Goal: Task Accomplishment & Management: Complete application form

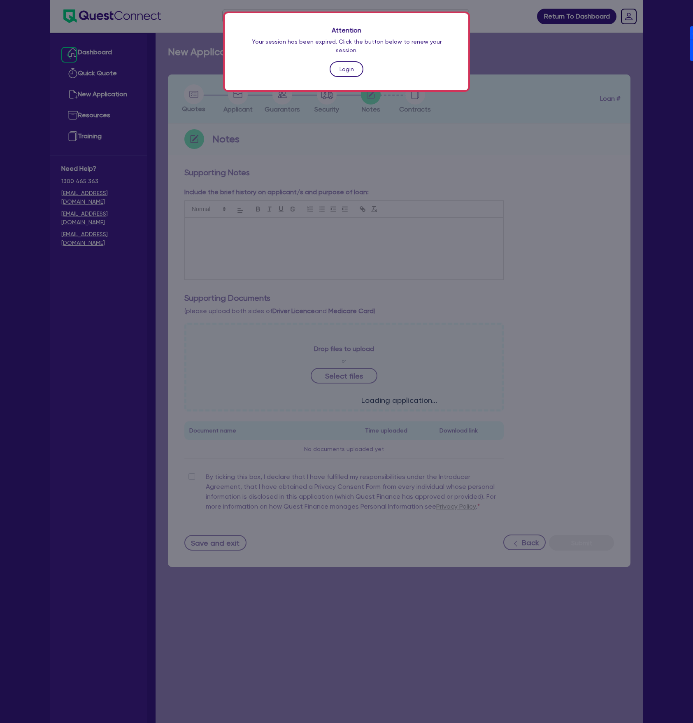
click at [333, 63] on link "Login" at bounding box center [347, 69] width 34 height 16
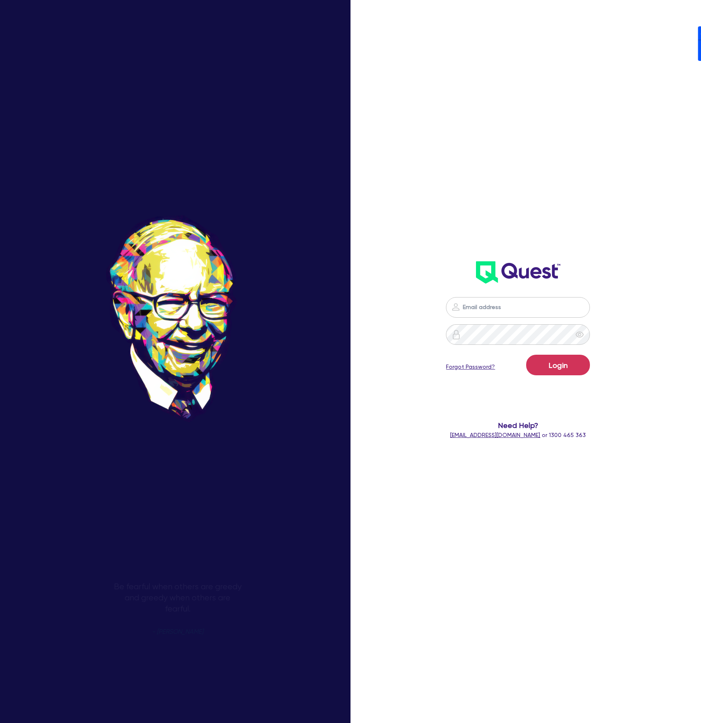
click at [518, 320] on nordpass-icon at bounding box center [518, 320] width 0 height 0
click at [0, 723] on nordpass-autofill-portal at bounding box center [0, 723] width 0 height 0
type input "[PERSON_NAME][EMAIL_ADDRESS][DOMAIN_NAME]"
click at [575, 365] on button "Login" at bounding box center [558, 365] width 64 height 21
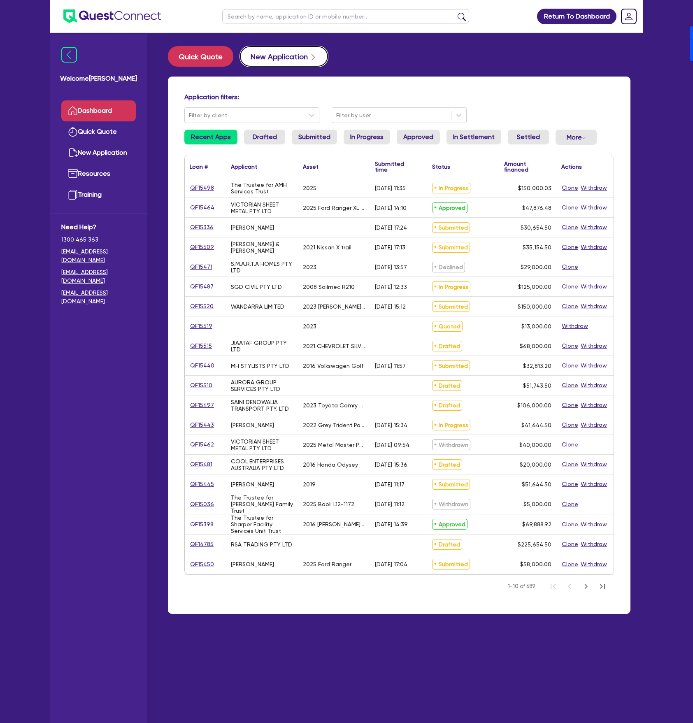
click at [271, 64] on button "New Application" at bounding box center [284, 56] width 88 height 21
select select "Other"
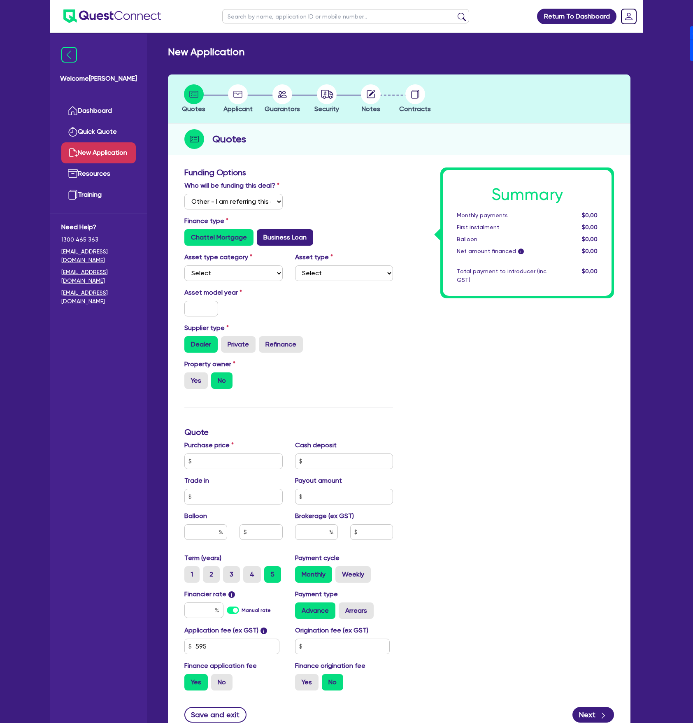
click at [281, 239] on label "Business Loan" at bounding box center [285, 237] width 56 height 16
click at [262, 235] on input "Business Loan" at bounding box center [259, 231] width 5 height 5
radio input "true"
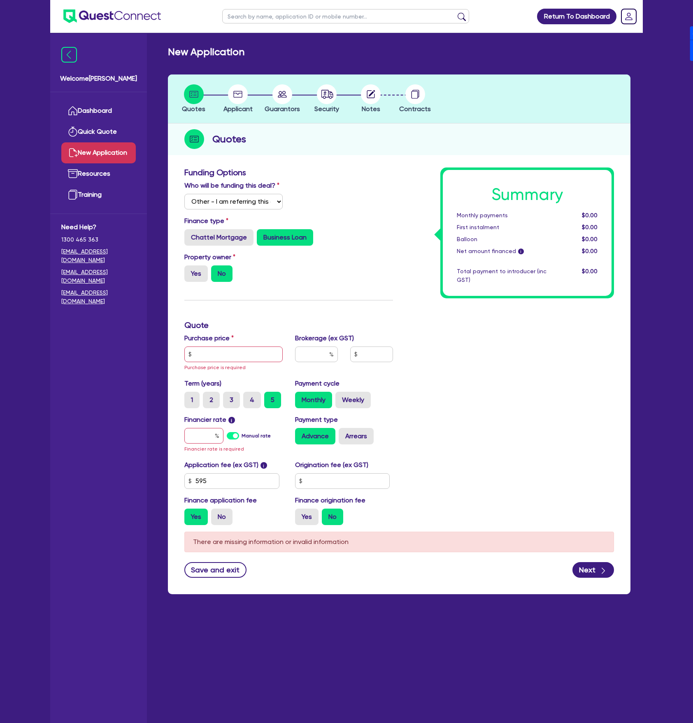
click at [184, 277] on div "Property owner Yes No" at bounding box center [233, 267] width 111 height 30
click at [195, 284] on div "Property owner Yes No" at bounding box center [288, 270] width 221 height 36
click at [181, 282] on div "Property owner Yes No" at bounding box center [288, 270] width 221 height 36
click at [191, 269] on label "Yes" at bounding box center [195, 273] width 23 height 16
click at [190, 269] on input "Yes" at bounding box center [186, 267] width 5 height 5
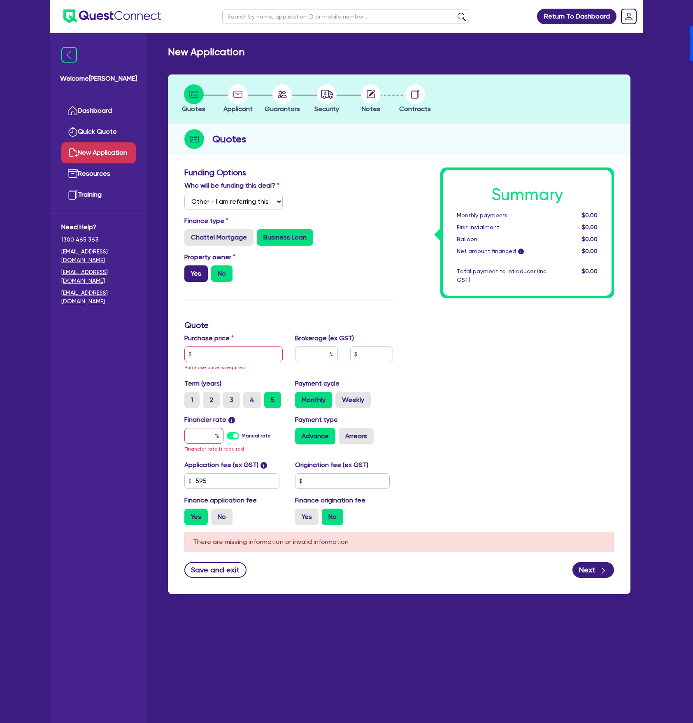
radio input "true"
click at [246, 361] on input "text" at bounding box center [233, 355] width 98 height 16
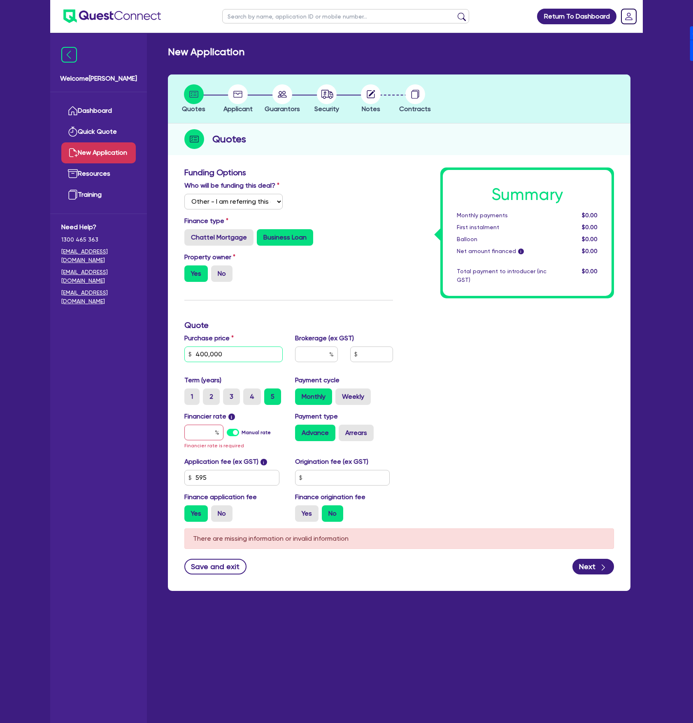
type input "400,000"
type input "4"
click at [242, 433] on label "Manual rate" at bounding box center [256, 432] width 29 height 7
click at [0, 0] on input "Manual rate" at bounding box center [0, 0] width 0 height 0
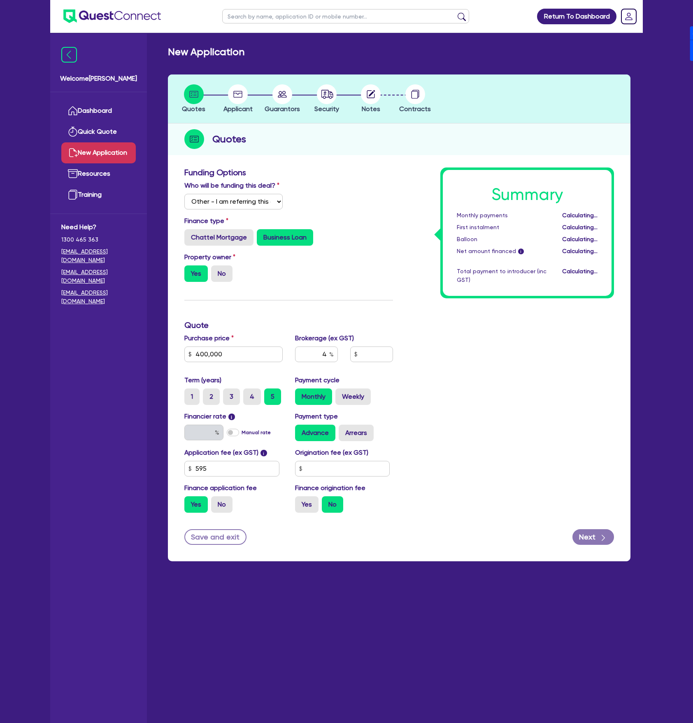
type input "16,026.18"
type input "17.95"
click at [370, 435] on label "Arrears" at bounding box center [356, 433] width 35 height 16
click at [344, 430] on input "Arrears" at bounding box center [341, 427] width 5 height 5
radio input "true"
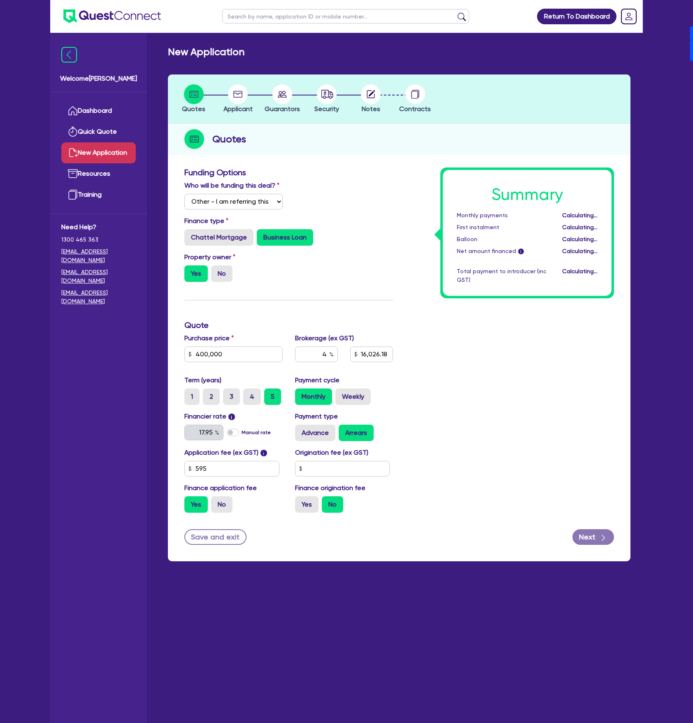
type input "16,026.18"
click at [336, 468] on input "text" at bounding box center [342, 469] width 95 height 16
click at [335, 538] on div "Save and exit Next" at bounding box center [399, 537] width 442 height 16
click at [320, 507] on div "Yes No" at bounding box center [344, 504] width 98 height 16
drag, startPoint x: 317, startPoint y: 507, endPoint x: 312, endPoint y: 506, distance: 5.1
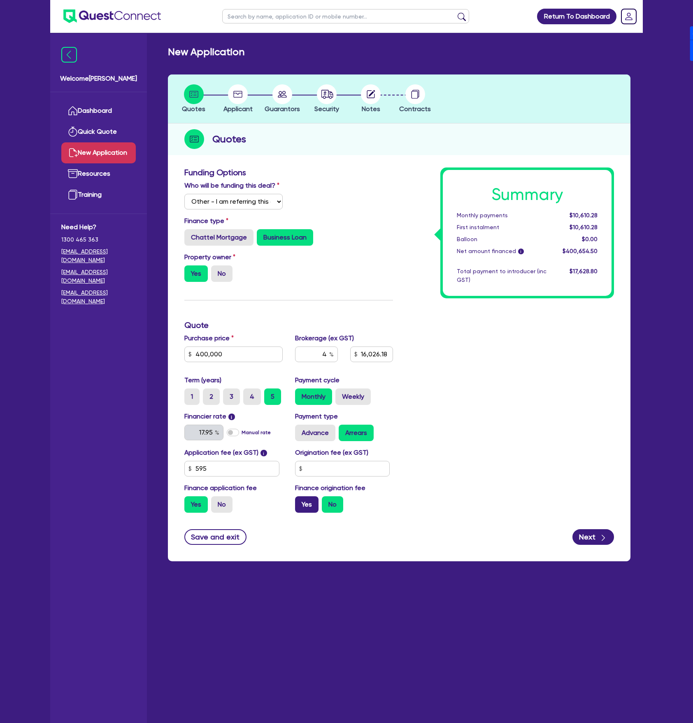
click at [314, 506] on div "Yes No" at bounding box center [344, 504] width 98 height 16
click at [312, 506] on label "Yes" at bounding box center [306, 504] width 23 height 16
click at [300, 502] on input "Yes" at bounding box center [297, 498] width 5 height 5
radio input "true"
click at [341, 472] on input "text" at bounding box center [342, 469] width 95 height 16
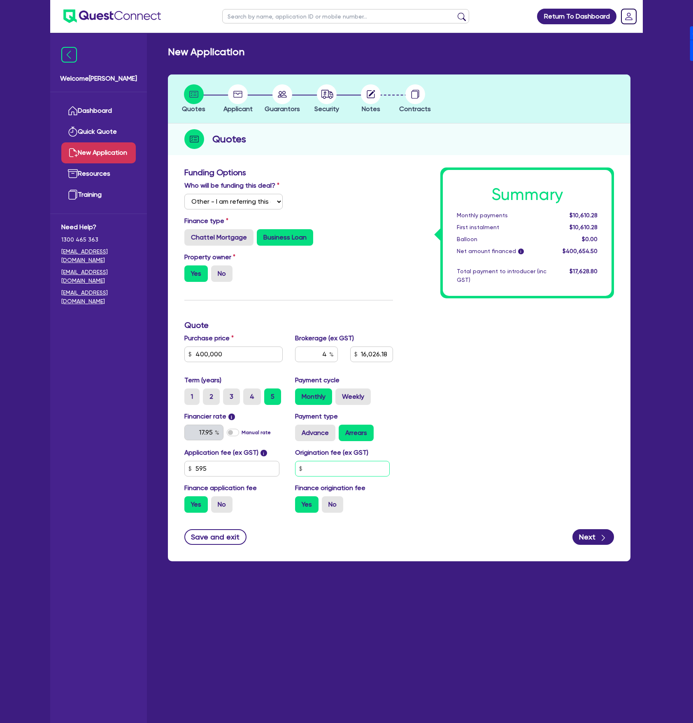
type input "16,026.18"
type input "0"
click at [514, 481] on div "Summary Monthly payments Calculating... First instalment Calculating... Balloon…" at bounding box center [509, 344] width 221 height 352
click at [585, 527] on form "Funding Options Who will be funding this deal? Select I will fund 100% I will c…" at bounding box center [399, 356] width 430 height 377
click at [571, 533] on div "Save and exit Next" at bounding box center [399, 537] width 442 height 16
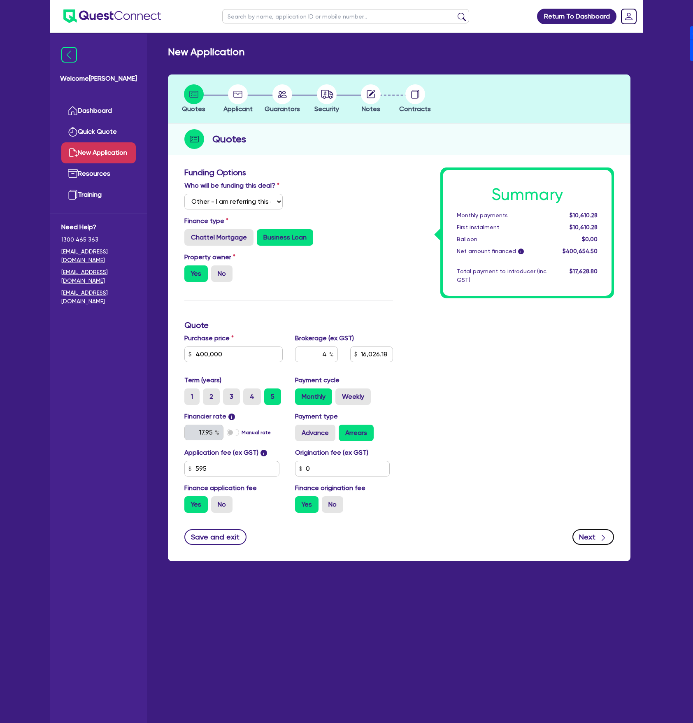
click at [584, 538] on button "Next" at bounding box center [594, 537] width 42 height 16
type input "16,026.18"
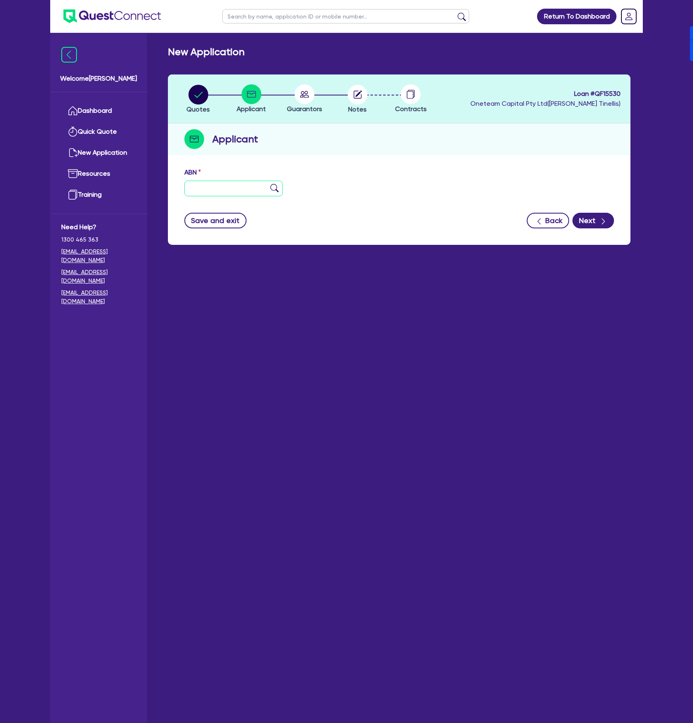
click at [198, 190] on input "text" at bounding box center [233, 189] width 98 height 16
paste input "07 430 407 3"
click at [363, 190] on div "ABN 07 430 407 3" at bounding box center [399, 185] width 442 height 35
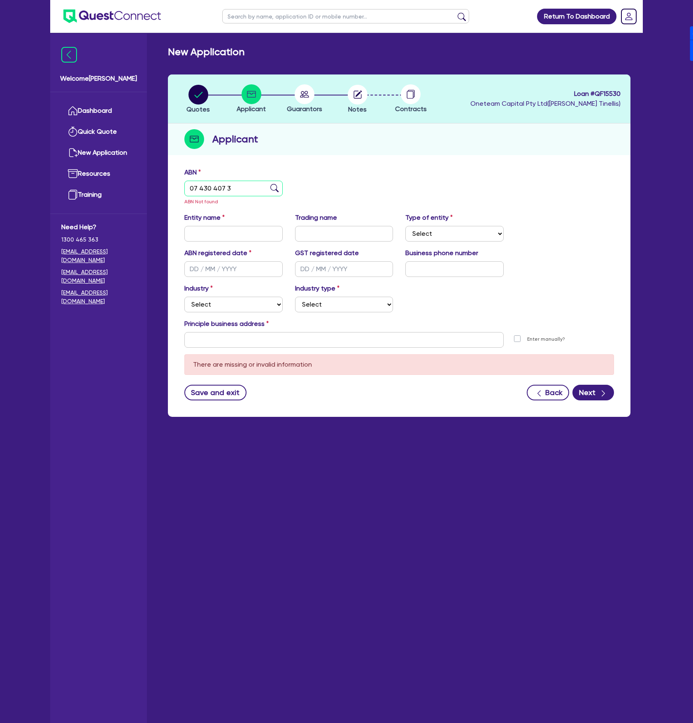
click at [258, 188] on input "07 430 407 3" at bounding box center [233, 189] width 98 height 16
paste input "48 074 304 073"
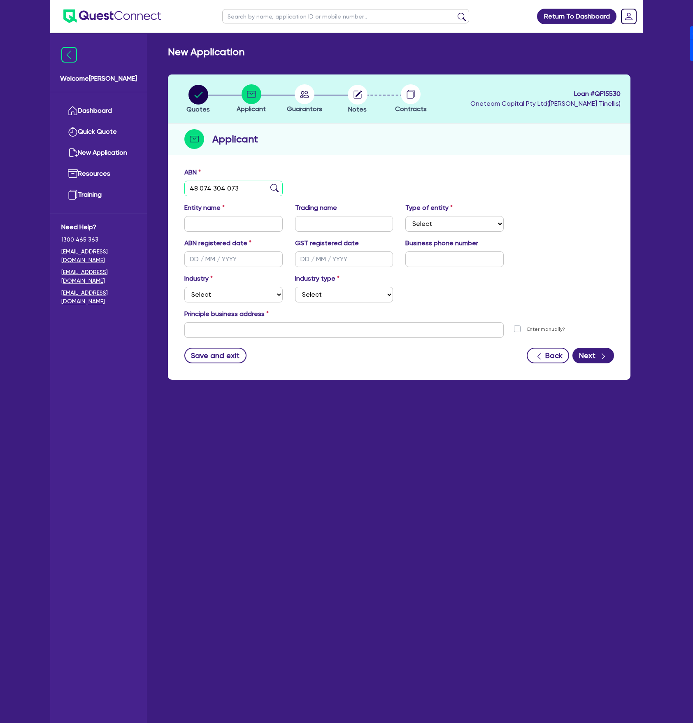
type input "48 074 304 073"
click at [392, 175] on div "ABN 48 074 304 073" at bounding box center [399, 185] width 442 height 35
type input "HARCOURTS GROUP ([GEOGRAPHIC_DATA]) PTY LTD"
type input "HARCOURTS"
select select "COMPANY"
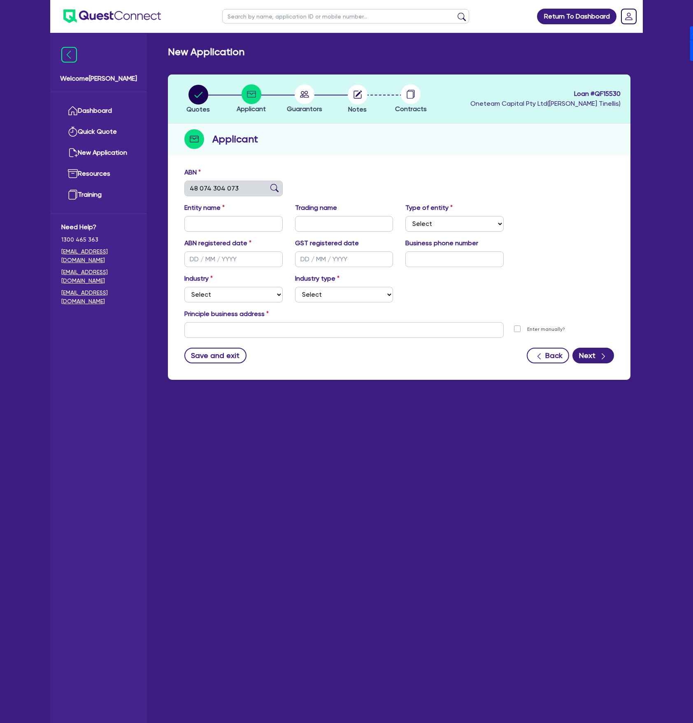
type input "[DATE]"
click at [246, 295] on select "Select Accomodation & Food Services Administrative & Support Services Agricultu…" at bounding box center [233, 295] width 98 height 16
select select "ACCOMODATION_FOOD"
click at [184, 287] on select "Select Accomodation & Food Services Administrative & Support Services Agricultu…" at bounding box center [233, 295] width 98 height 16
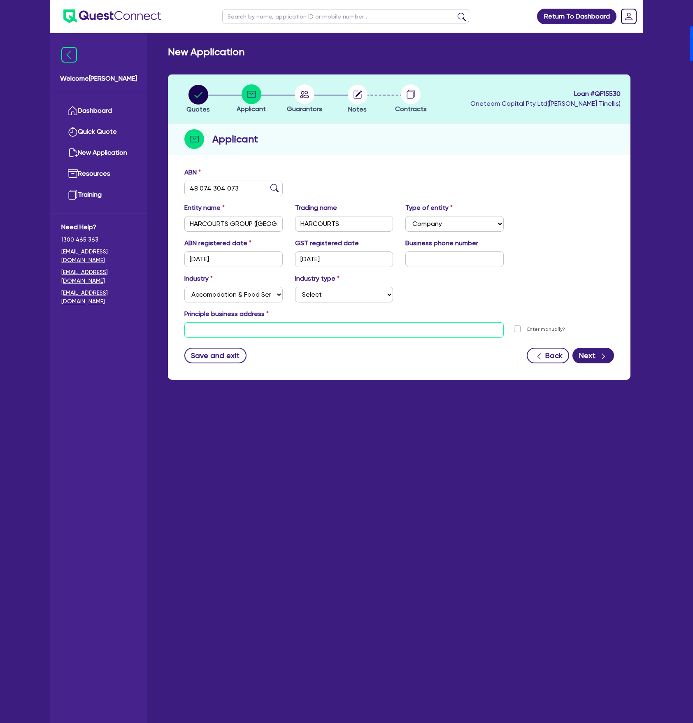
click at [223, 336] on input "text" at bounding box center [343, 330] width 319 height 16
paste input "Shop [STREET_ADDRESS][PERSON_NAME][PERSON_NAME][PERSON_NAME][PERSON_NAME]"
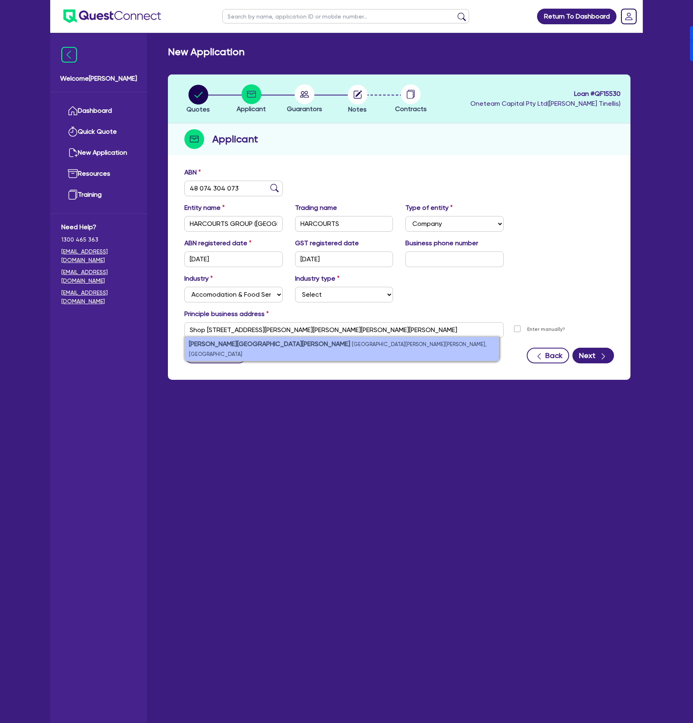
click at [353, 346] on li "[PERSON_NAME][GEOGRAPHIC_DATA][PERSON_NAME][PERSON_NAME][PERSON_NAME], [GEOGRAP…" at bounding box center [342, 349] width 314 height 24
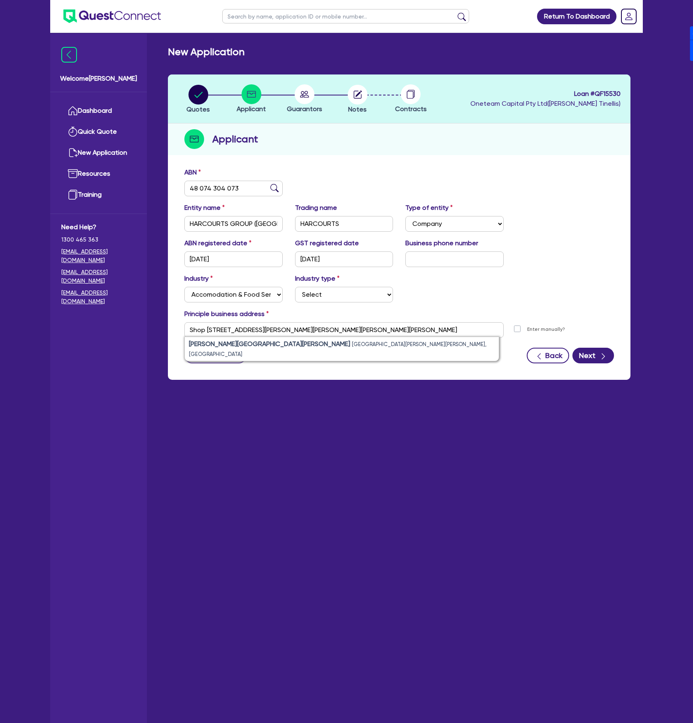
type input "[STREET_ADDRESS][PERSON_NAME][PERSON_NAME]"
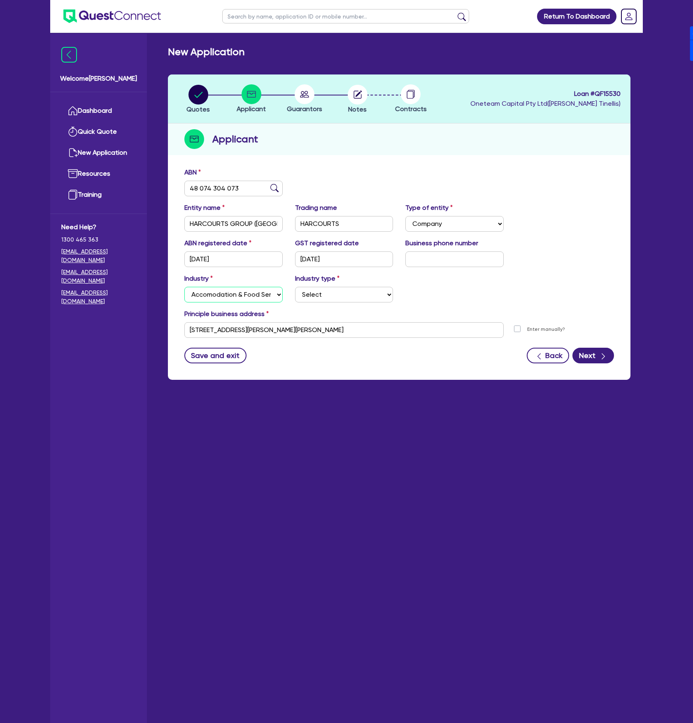
click at [229, 296] on select "Select Accomodation & Food Services Administrative & Support Services Agricultu…" at bounding box center [233, 295] width 98 height 16
select select "RENTAL_REAL_ESTATE"
click at [184, 287] on select "Select Accomodation & Food Services Administrative & Support Services Agricultu…" at bounding box center [233, 295] width 98 height 16
drag, startPoint x: 371, startPoint y: 295, endPoint x: 369, endPoint y: 300, distance: 5.4
click at [371, 295] on select "Select Property operators Real estate services Motor vehicles Transport equipme…" at bounding box center [344, 295] width 98 height 16
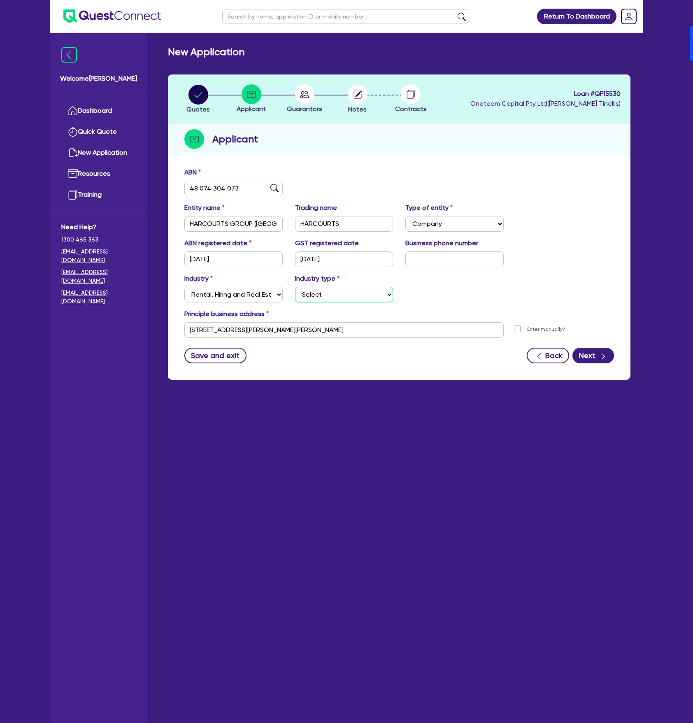
select select "REAL_ESTATE_SERVICES"
click at [295, 287] on select "Select Property operators Real estate services Motor vehicles Transport equipme…" at bounding box center [344, 295] width 98 height 16
click at [596, 359] on button "Next" at bounding box center [594, 356] width 42 height 16
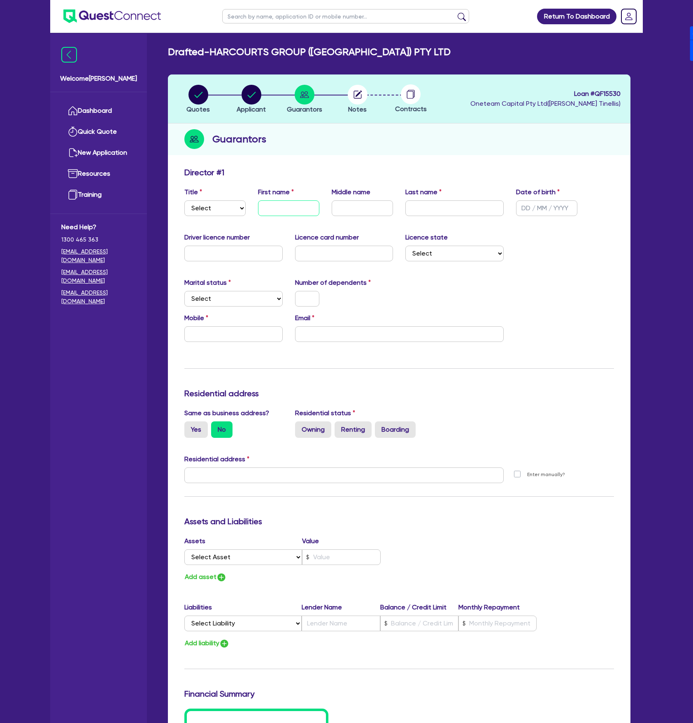
click at [287, 214] on input "text" at bounding box center [288, 208] width 61 height 16
paste input "Con"
type input "Con"
click at [216, 207] on select "Select Mr Mrs Ms Miss Dr" at bounding box center [214, 208] width 61 height 16
select select "MR"
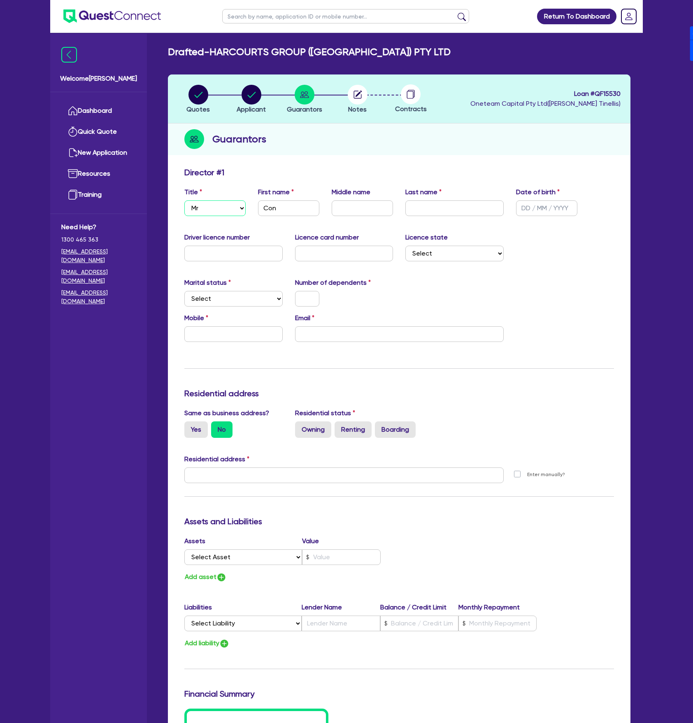
click at [184, 200] on select "Select Mr Mrs Ms Miss Dr" at bounding box center [214, 208] width 61 height 16
drag, startPoint x: 471, startPoint y: 205, endPoint x: 465, endPoint y: 205, distance: 5.8
click at [470, 205] on input "text" at bounding box center [454, 208] width 98 height 16
paste input "Koulendianos"
type input "Koulendianos"
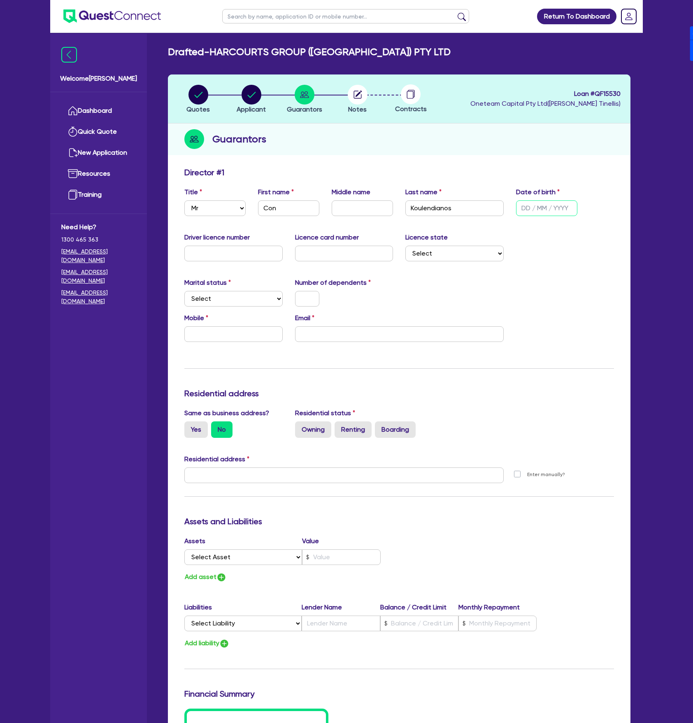
click at [521, 209] on input "text" at bounding box center [546, 208] width 61 height 16
type input "[DATE]"
click at [242, 330] on input "text" at bounding box center [233, 334] width 98 height 16
paste input "6140 743 300"
drag, startPoint x: 196, startPoint y: 335, endPoint x: 184, endPoint y: 335, distance: 11.5
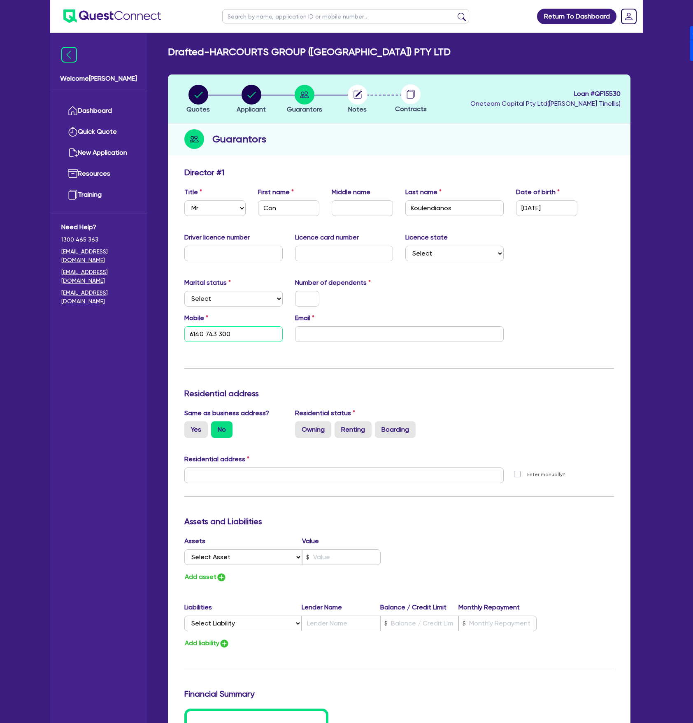
click at [184, 335] on input "6140 743 300" at bounding box center [233, 334] width 98 height 16
click at [238, 338] on input "0407 433 00" at bounding box center [233, 334] width 98 height 16
click at [369, 347] on div "Mobile [PHONE_NUMBER] Email" at bounding box center [399, 330] width 442 height 35
click at [365, 336] on input "email" at bounding box center [399, 334] width 209 height 16
paste input "[EMAIL_ADDRESS][DOMAIN_NAME]"
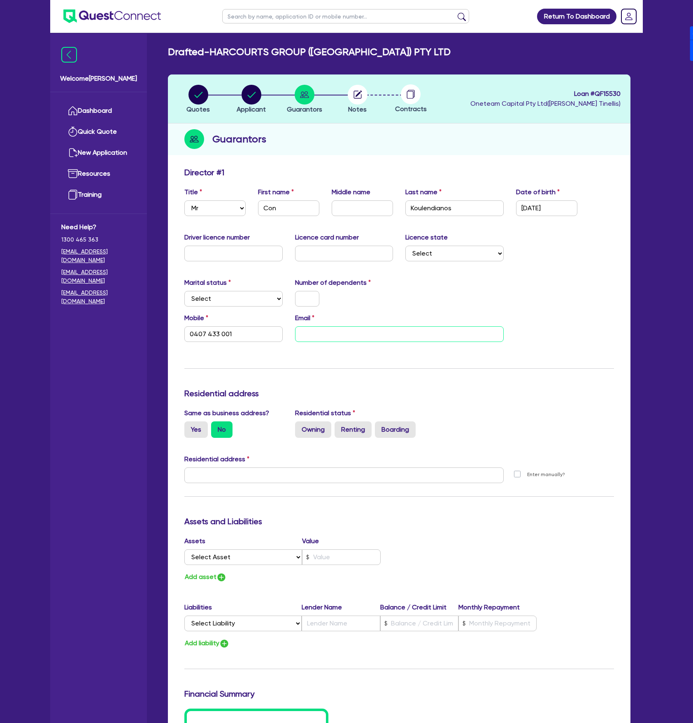
type input "0407 433 001"
type input "[EMAIL_ADDRESS][DOMAIN_NAME]"
click at [288, 381] on div "Update residential status for Director #1 Boarding is only acceptable when the …" at bounding box center [399, 472] width 430 height 609
click at [196, 423] on label "Yes" at bounding box center [195, 429] width 23 height 16
click at [190, 423] on input "Yes" at bounding box center [186, 423] width 5 height 5
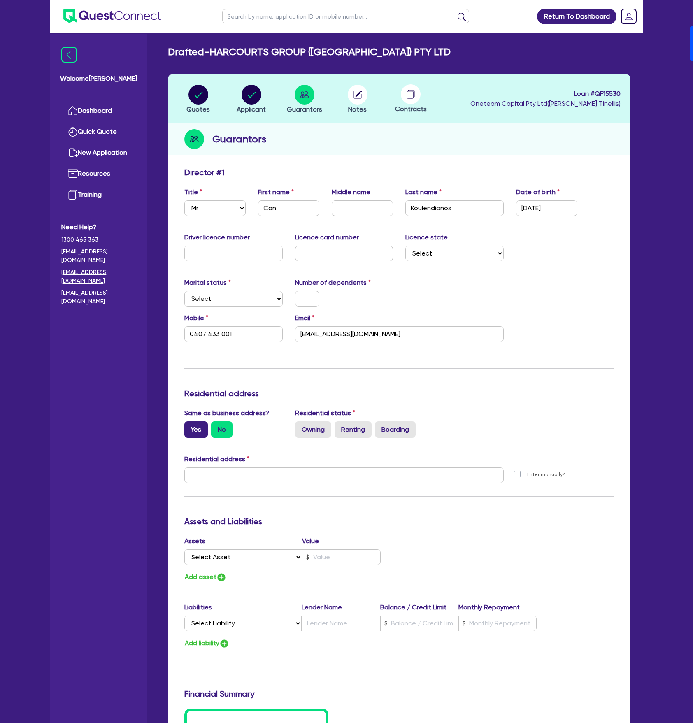
radio input "true"
type input "0407 433 001"
type input "[STREET_ADDRESS][PERSON_NAME][PERSON_NAME]"
click at [227, 431] on label "No" at bounding box center [221, 429] width 21 height 16
click at [216, 427] on input "No" at bounding box center [213, 423] width 5 height 5
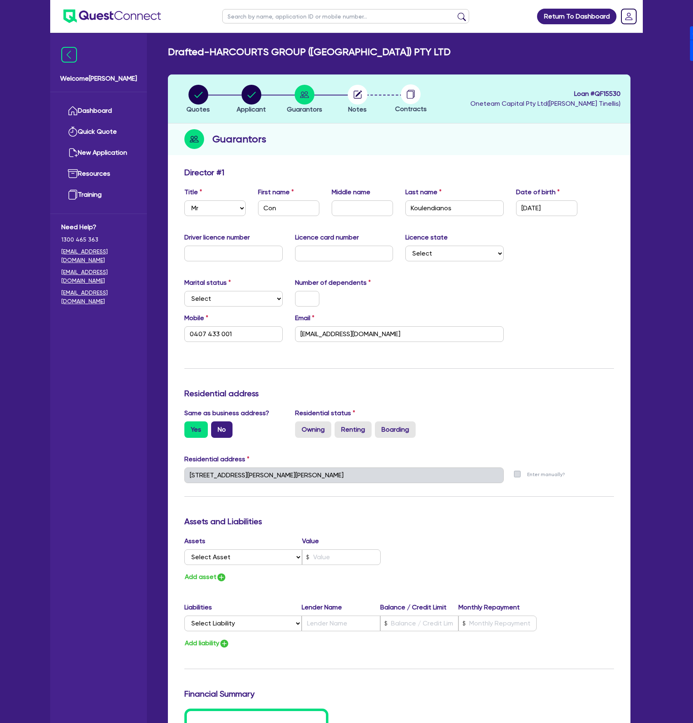
radio input "true"
type input "0407 433 001"
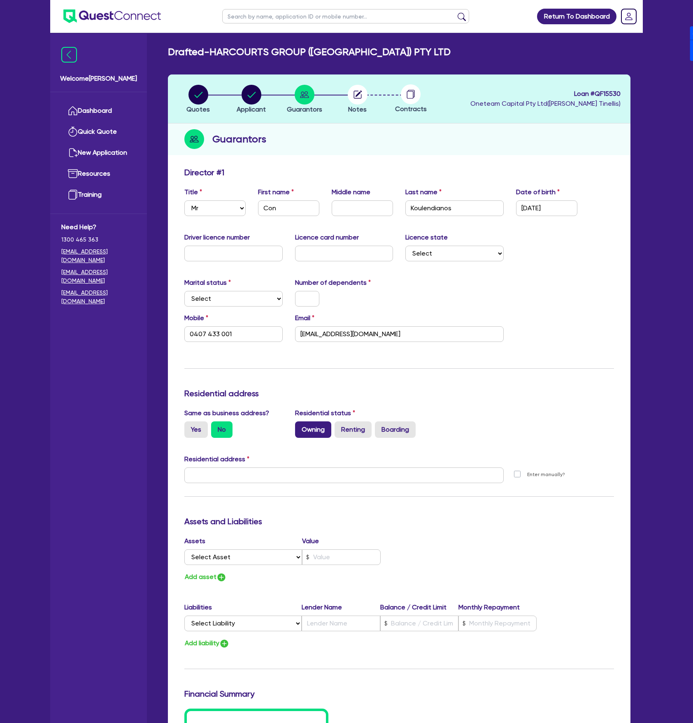
click at [305, 432] on label "Owning" at bounding box center [313, 429] width 36 height 16
click at [300, 427] on input "Owning" at bounding box center [297, 423] width 5 height 5
radio input "true"
type input "0407 433 001"
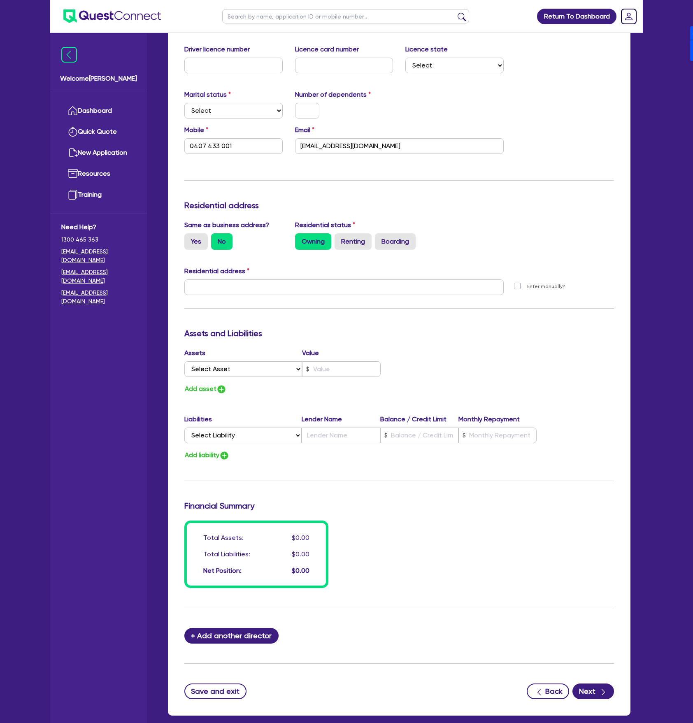
scroll to position [231, 0]
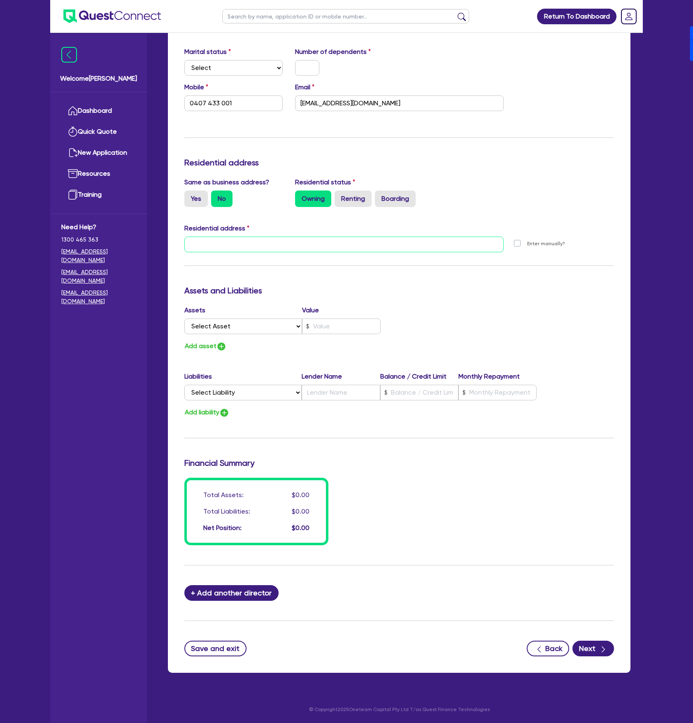
click at [232, 237] on input "text" at bounding box center [343, 245] width 319 height 16
type input "[STREET_ADDRESS][PERSON_NAME]"
type input "FINANCE"
select select "[GEOGRAPHIC_DATA]"
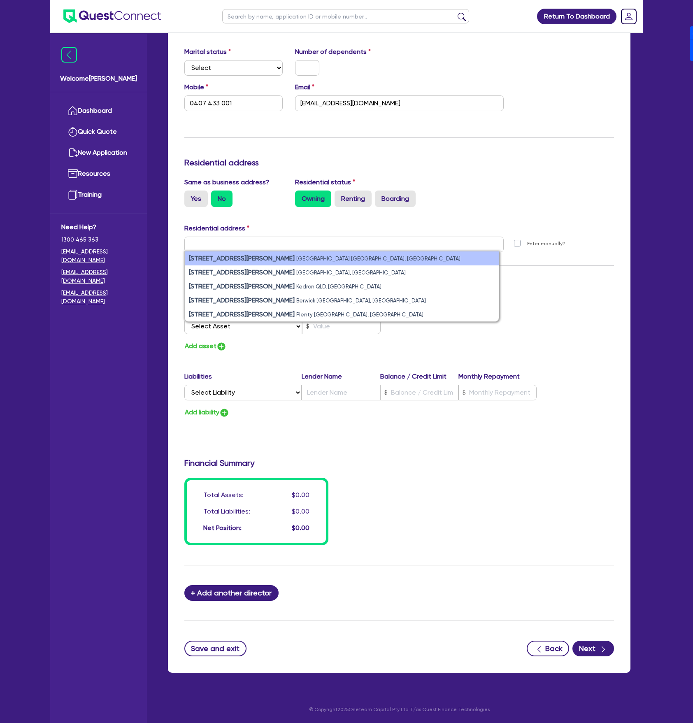
click at [229, 258] on strong "[STREET_ADDRESS][PERSON_NAME]" at bounding box center [242, 258] width 106 height 8
type input "0407 433 001"
type input "[STREET_ADDRESS][PERSON_NAME]"
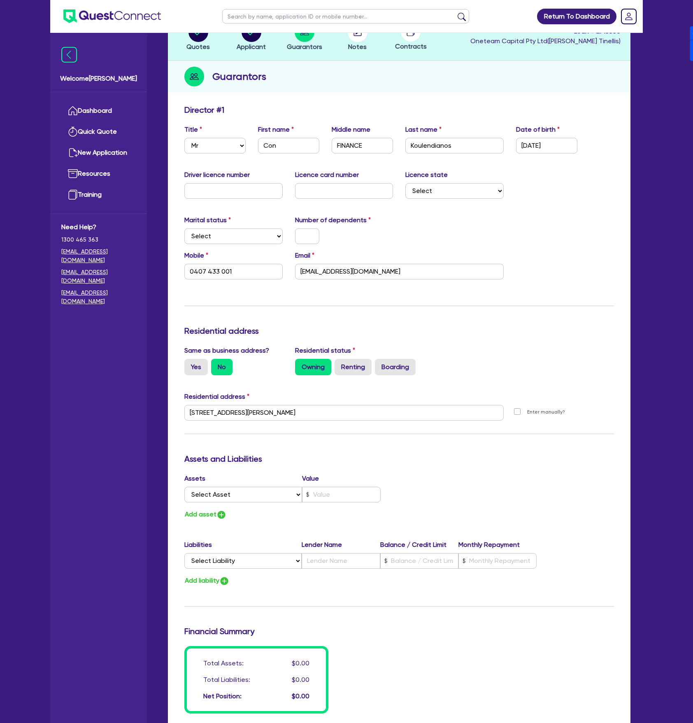
scroll to position [0, 0]
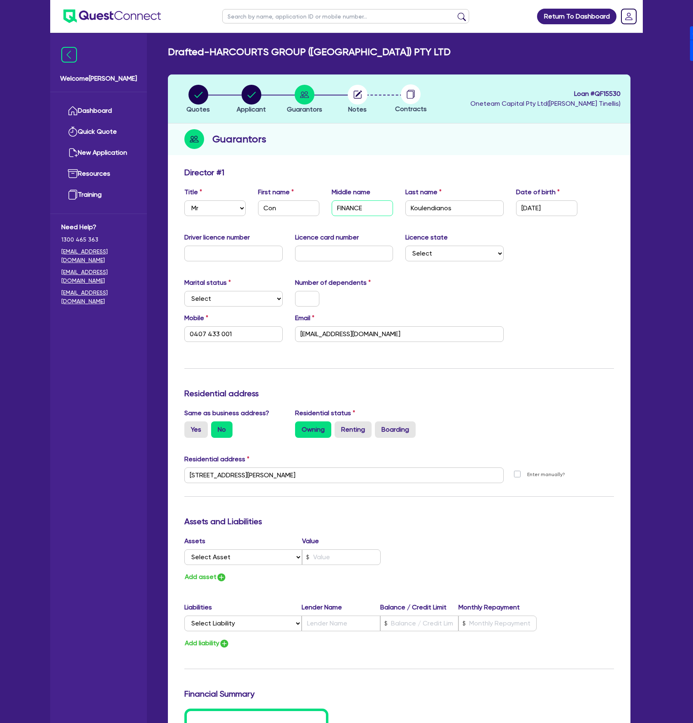
click at [363, 210] on input "FINANCE" at bounding box center [362, 208] width 61 height 16
type input "0407 433 001"
click at [519, 282] on div "Marital status Select [DEMOGRAPHIC_DATA] Married De Facto / Partner Number of d…" at bounding box center [399, 295] width 442 height 35
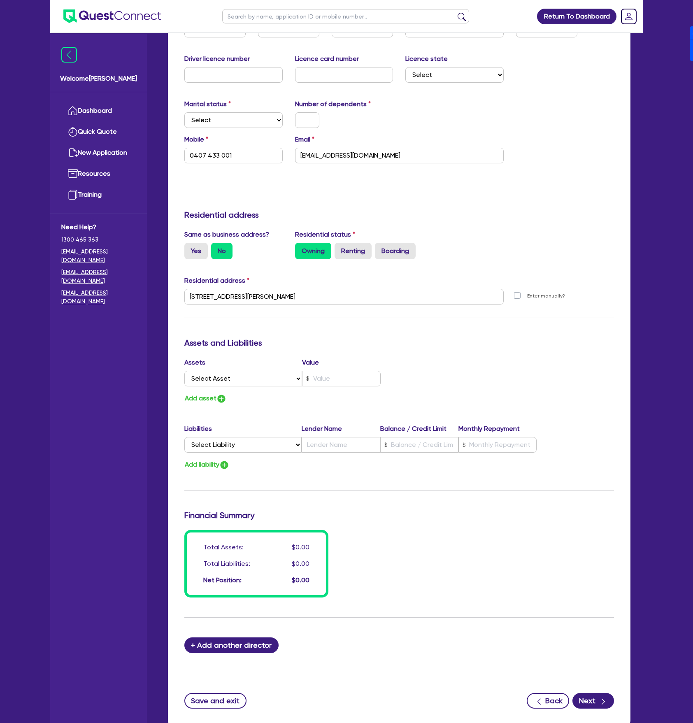
scroll to position [177, 0]
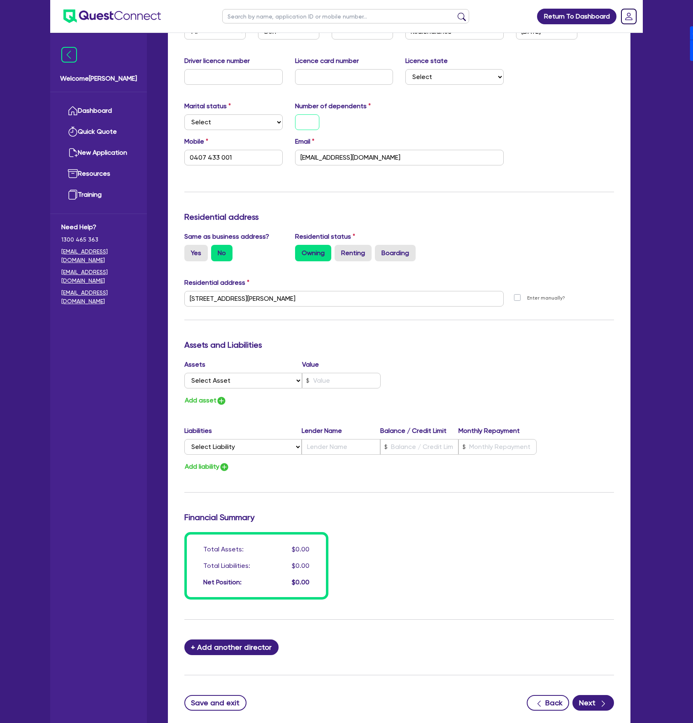
click at [302, 120] on input "text" at bounding box center [307, 122] width 24 height 16
type input "0"
type input "0407 433 001"
type input "0"
drag, startPoint x: 247, startPoint y: 114, endPoint x: 235, endPoint y: 128, distance: 19.0
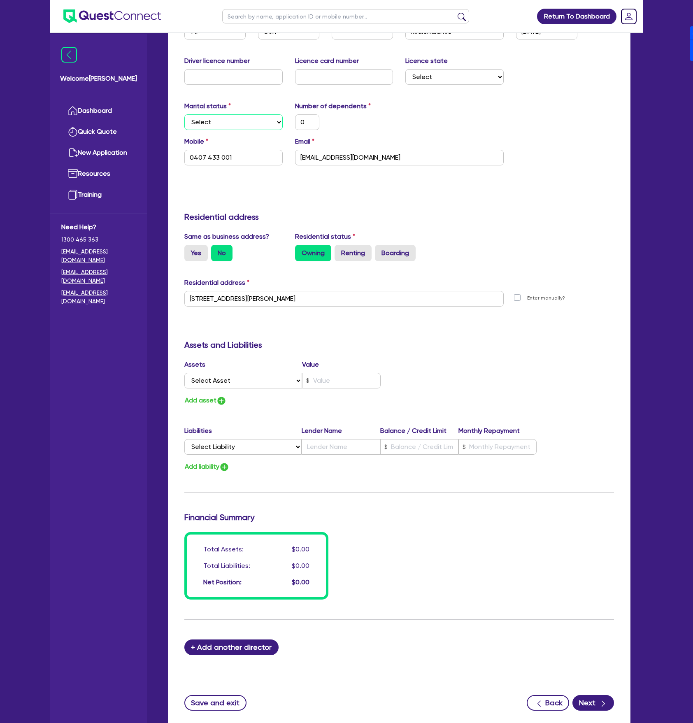
click at [247, 114] on select "Select Single Married De Facto / Partner" at bounding box center [233, 122] width 98 height 16
select select "MARRIED"
click at [184, 114] on select "Select Single Married De Facto / Partner" at bounding box center [233, 122] width 98 height 16
type input "0"
type input "0407 433 001"
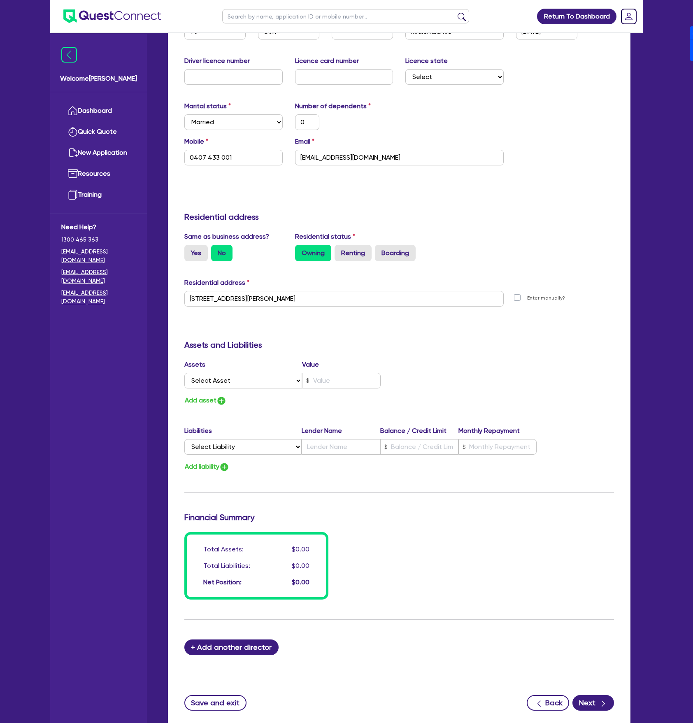
click at [487, 195] on div "Update residential status for Director #1 Boarding is only acceptable when the …" at bounding box center [399, 295] width 430 height 609
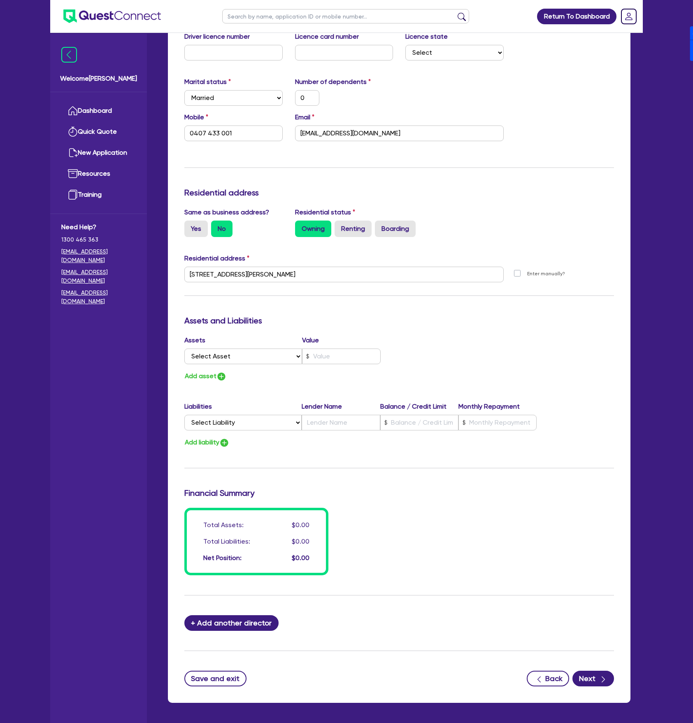
scroll to position [231, 0]
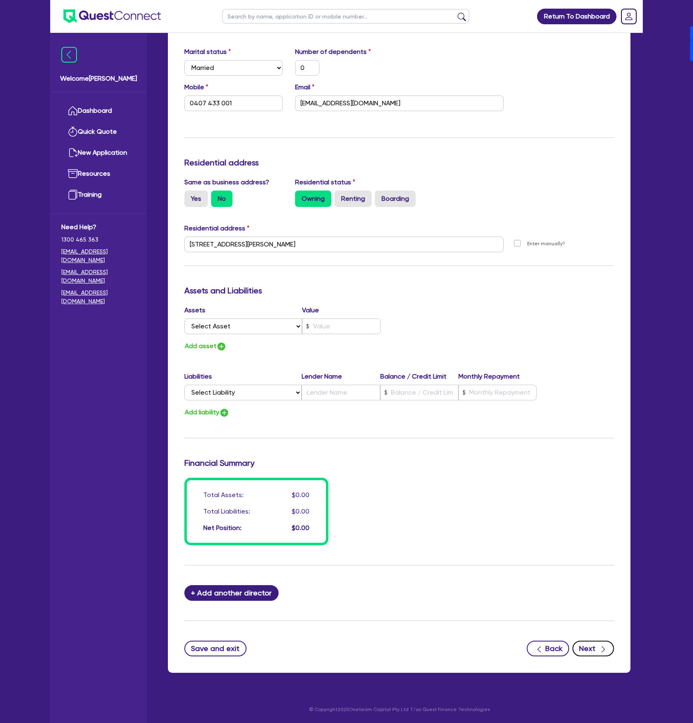
click at [594, 645] on button "Next" at bounding box center [594, 649] width 42 height 16
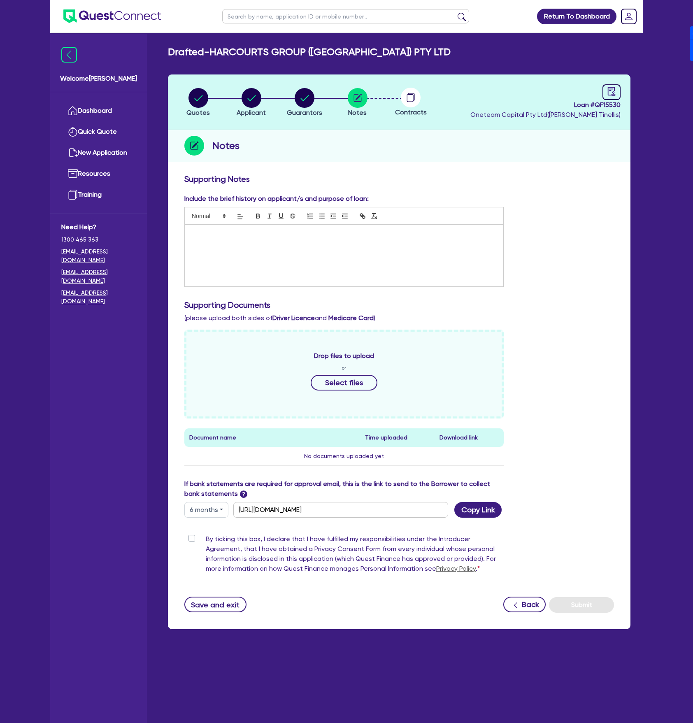
click at [212, 507] on button "6 months" at bounding box center [206, 510] width 44 height 16
drag, startPoint x: 206, startPoint y: 560, endPoint x: 221, endPoint y: 547, distance: 19.3
click at [206, 560] on link "12 months" at bounding box center [217, 559] width 65 height 15
type input "[URL][DOMAIN_NAME]"
click at [477, 507] on button "Copy Link" at bounding box center [477, 510] width 47 height 16
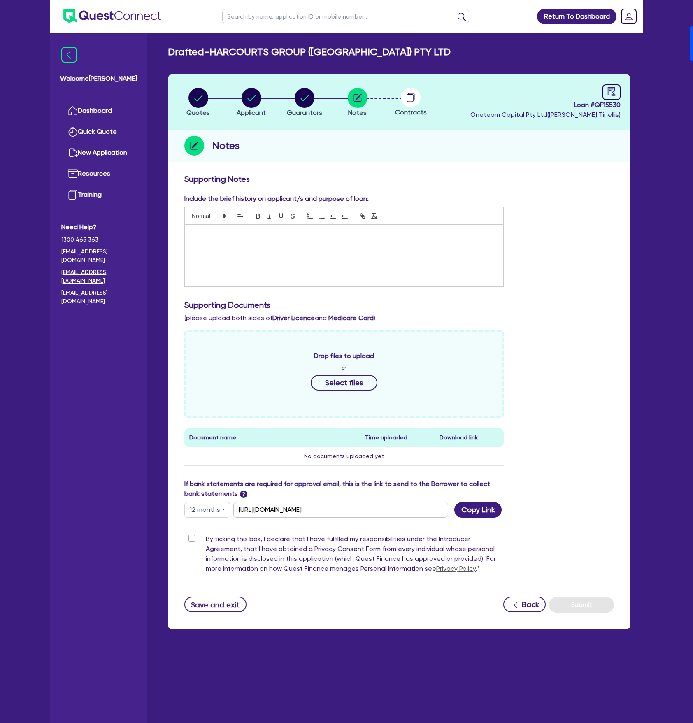
click at [602, 102] on span "Loan # QF15530" at bounding box center [545, 105] width 150 height 10
copy span "QF15530"
click at [262, 54] on h2 "Drafted - HARCOURTS GROUP ([GEOGRAPHIC_DATA]) PTY LTD" at bounding box center [309, 52] width 283 height 12
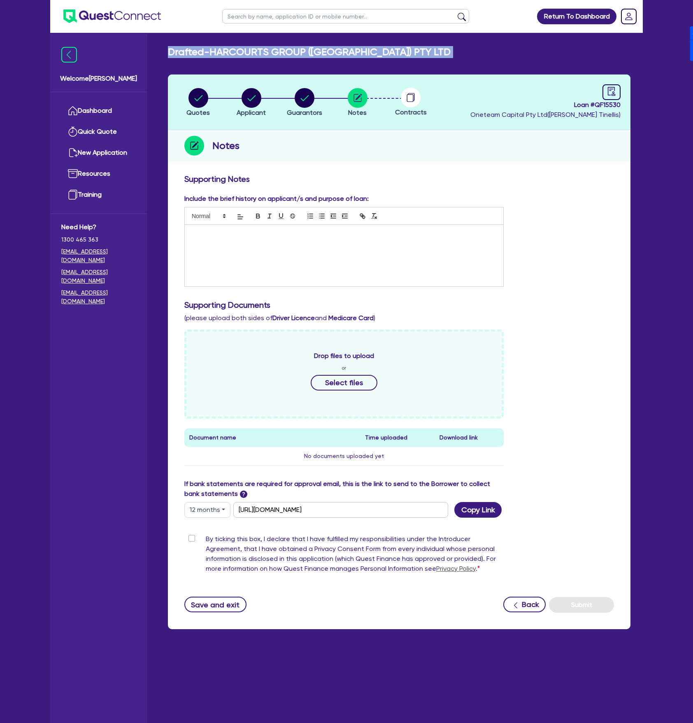
click at [262, 54] on h2 "Drafted - HARCOURTS GROUP ([GEOGRAPHIC_DATA]) PTY LTD" at bounding box center [309, 52] width 283 height 12
click at [269, 52] on h2 "Drafted - HARCOURTS GROUP ([GEOGRAPHIC_DATA]) PTY LTD" at bounding box center [309, 52] width 283 height 12
drag, startPoint x: 213, startPoint y: 51, endPoint x: 408, endPoint y: 52, distance: 195.5
click at [408, 52] on div "Drafted - HARCOURTS GROUP ([GEOGRAPHIC_DATA]) PTY LTD" at bounding box center [399, 52] width 475 height 12
copy h2 "HARCOURTS GROUP ([GEOGRAPHIC_DATA]) PTY LTD"
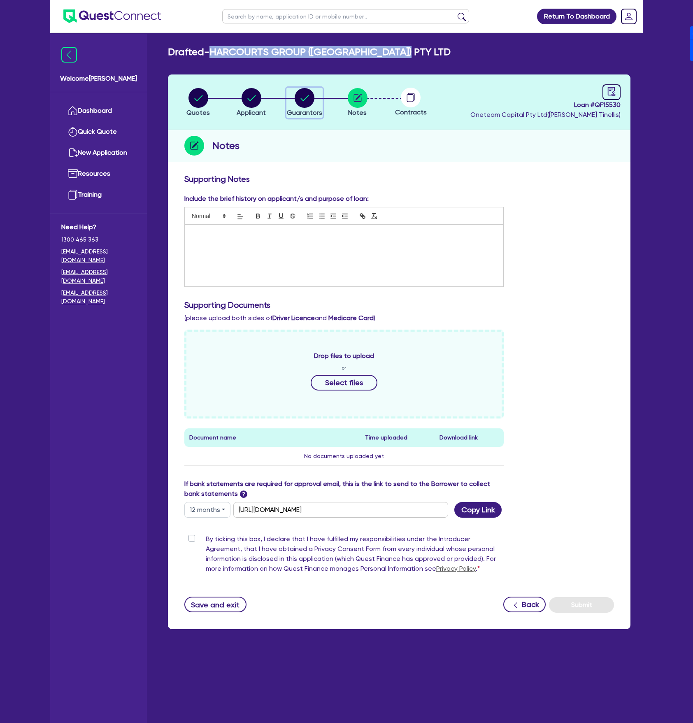
drag, startPoint x: 302, startPoint y: 99, endPoint x: 319, endPoint y: 159, distance: 62.6
click at [302, 99] on icon "button" at bounding box center [305, 98] width 20 height 20
select select "MR"
select select "[GEOGRAPHIC_DATA]"
select select "MARRIED"
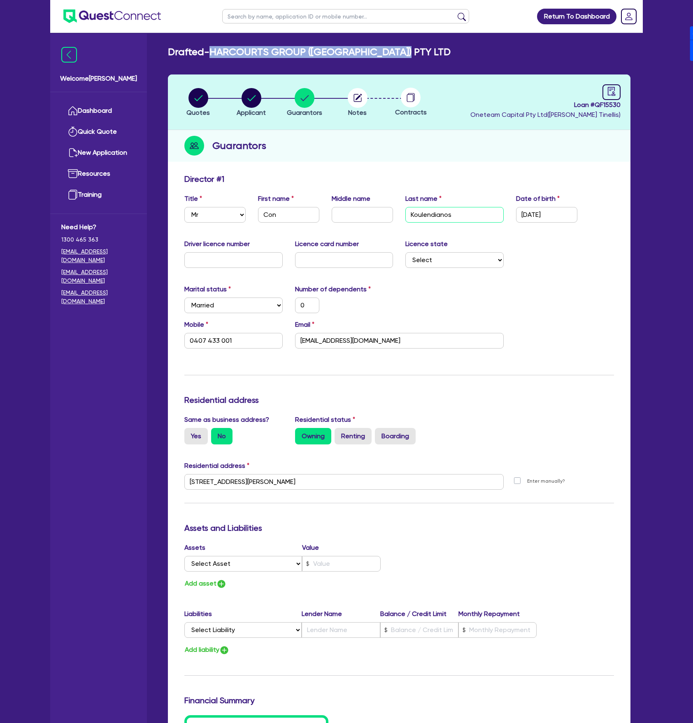
click at [445, 210] on input "Koulendianos" at bounding box center [454, 215] width 98 height 16
click at [607, 97] on div at bounding box center [612, 92] width 18 height 16
select select "DRAFTED_NEW"
select select "Other"
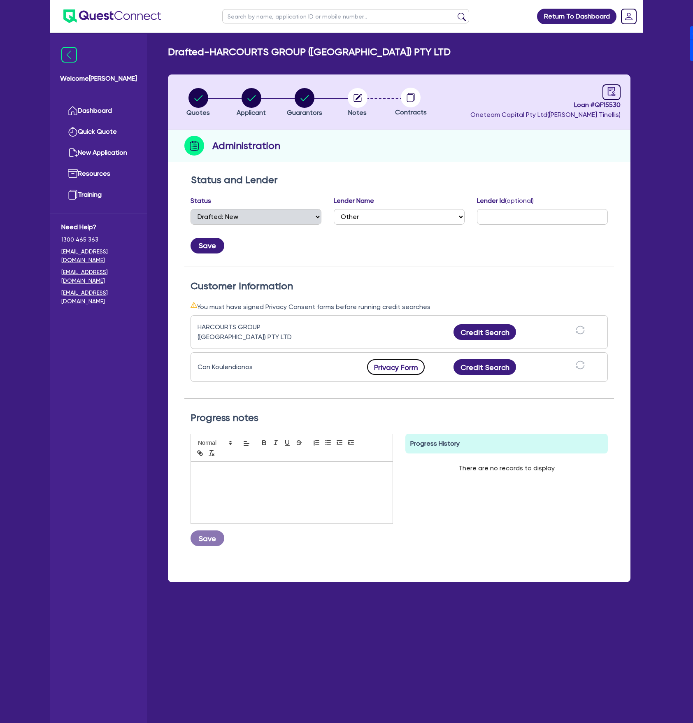
click at [405, 366] on button "Privacy Form" at bounding box center [396, 367] width 58 height 16
click at [112, 100] on link "Dashboard" at bounding box center [98, 110] width 74 height 21
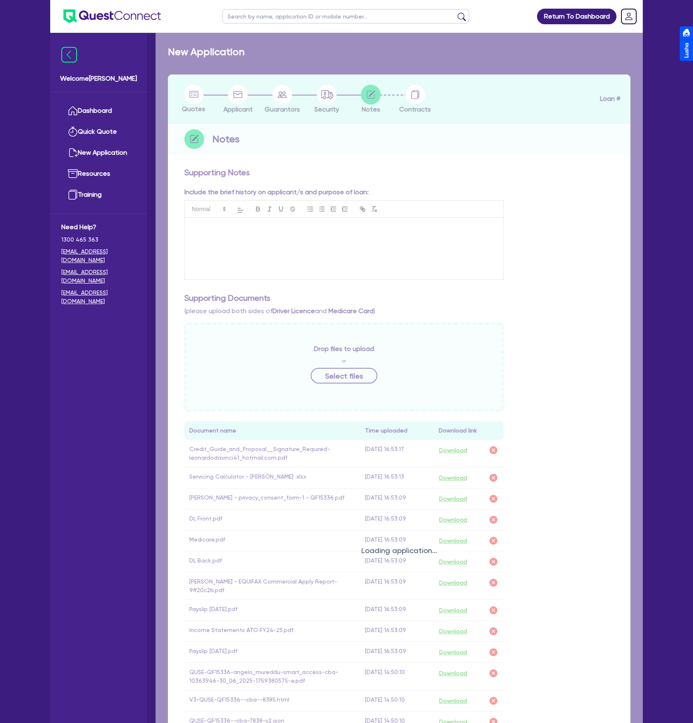
checkbox input "true"
